Goal: Transaction & Acquisition: Book appointment/travel/reservation

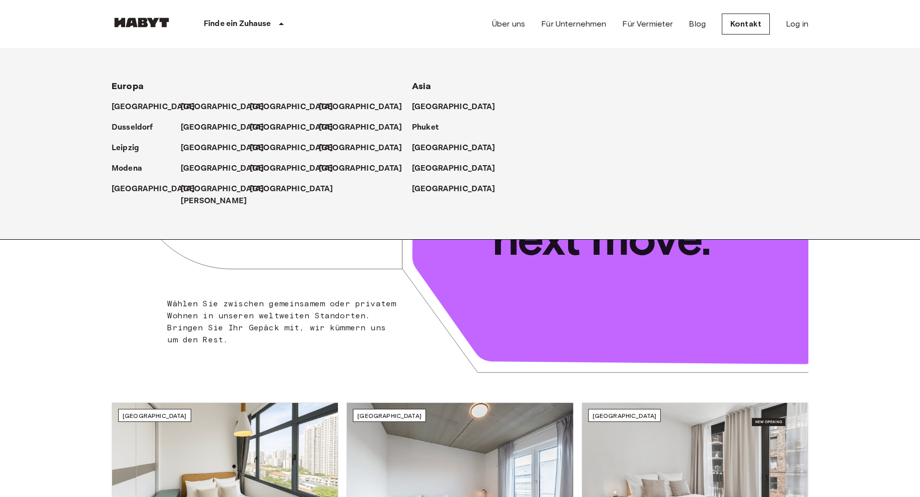
click at [193, 118] on div "[GEOGRAPHIC_DATA]" at bounding box center [215, 123] width 69 height 21
click at [185, 108] on p "[GEOGRAPHIC_DATA]" at bounding box center [225, 107] width 84 height 12
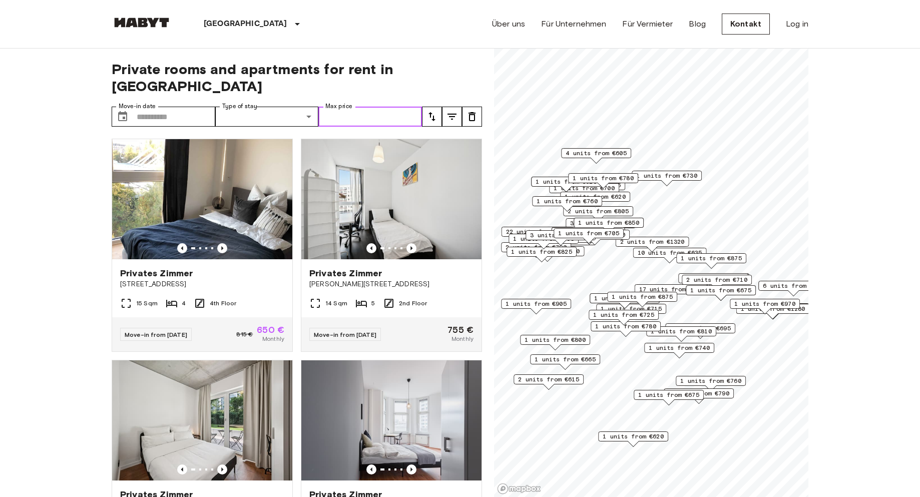
click at [396, 107] on input "Max price" at bounding box center [370, 117] width 104 height 20
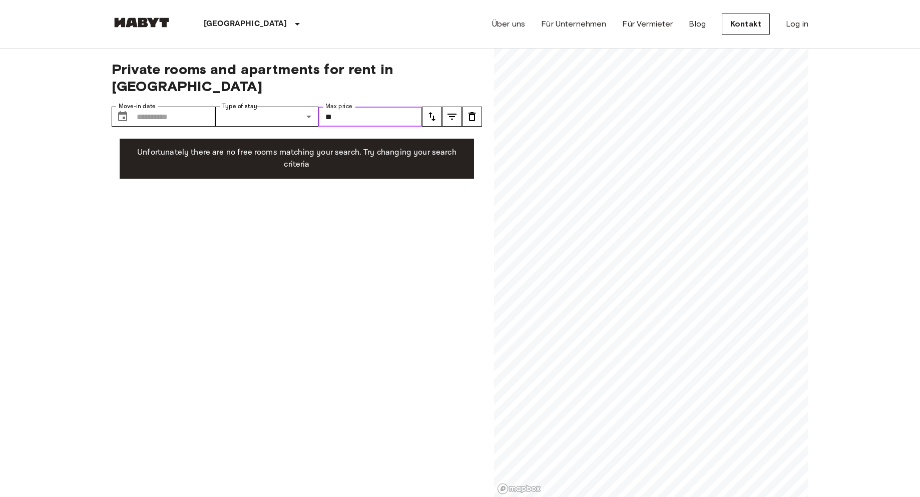
type input "*"
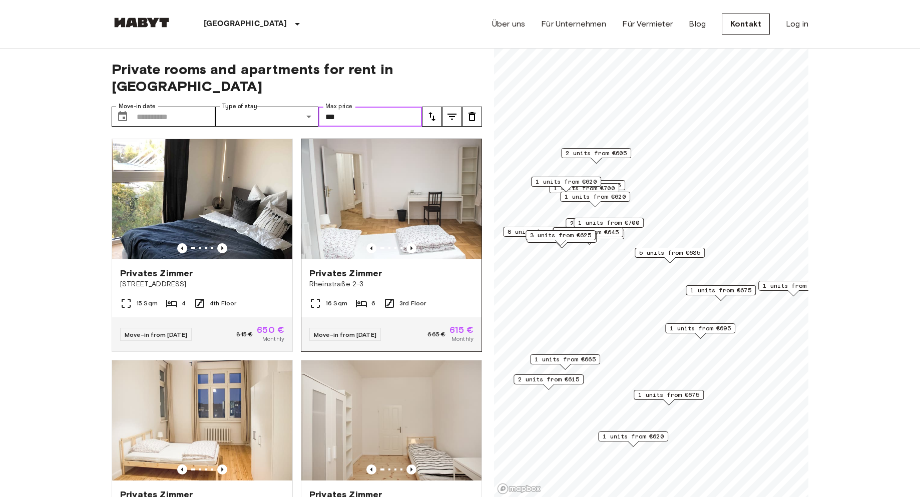
click at [436, 221] on img at bounding box center [391, 199] width 180 height 120
type input "***"
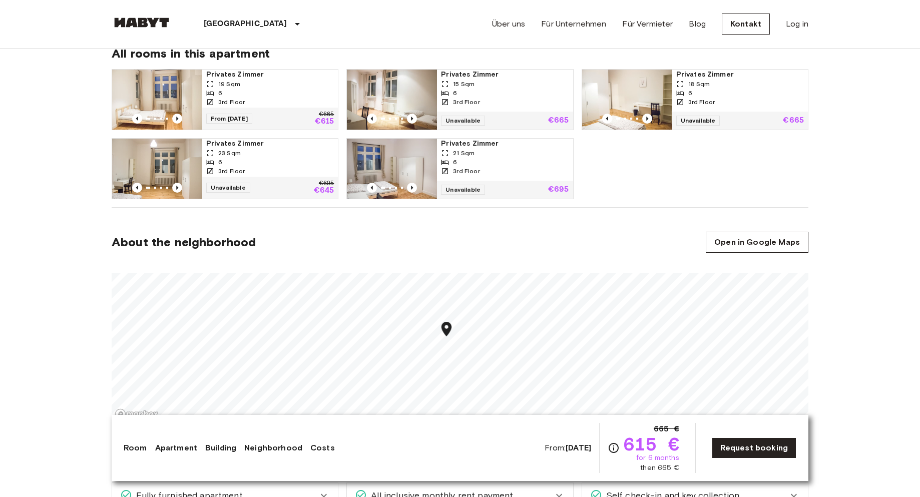
scroll to position [400, 0]
